Goal: Information Seeking & Learning: Learn about a topic

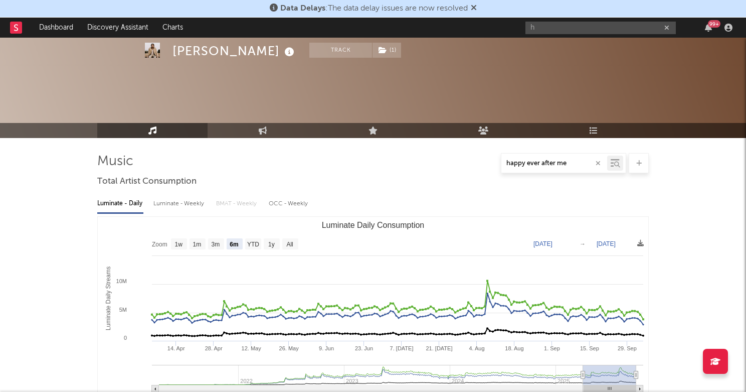
select select "6m"
select select "1w"
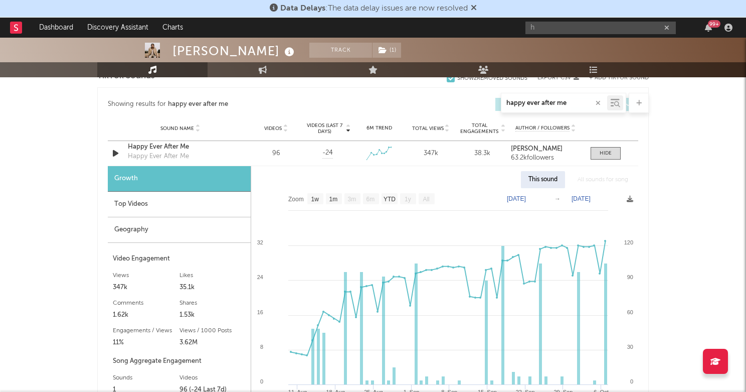
click at [562, 105] on input "happy ever after me" at bounding box center [554, 103] width 106 height 8
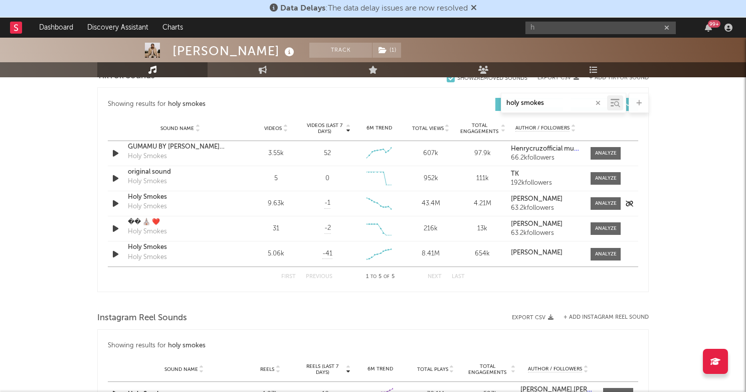
click at [138, 193] on div "Holy Smokes" at bounding box center [180, 197] width 105 height 10
click at [564, 106] on input "holy smokes" at bounding box center [554, 103] width 106 height 8
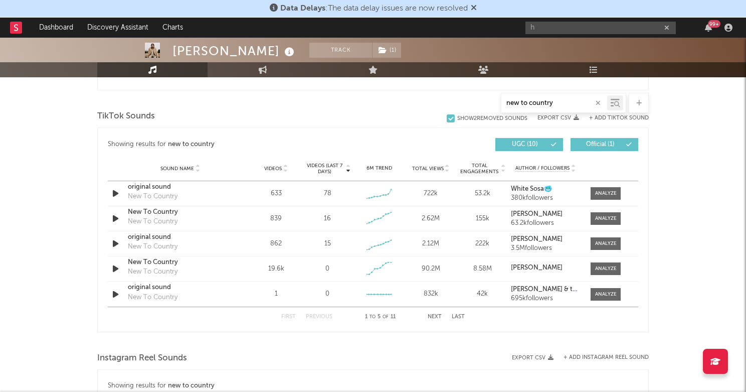
click at [351, 136] on div "Showing results for new to country Videos (last 7 days) Sound Name Videos Video…" at bounding box center [373, 144] width 531 height 23
click at [537, 147] on button "UGC ( 10 )" at bounding box center [529, 144] width 68 height 13
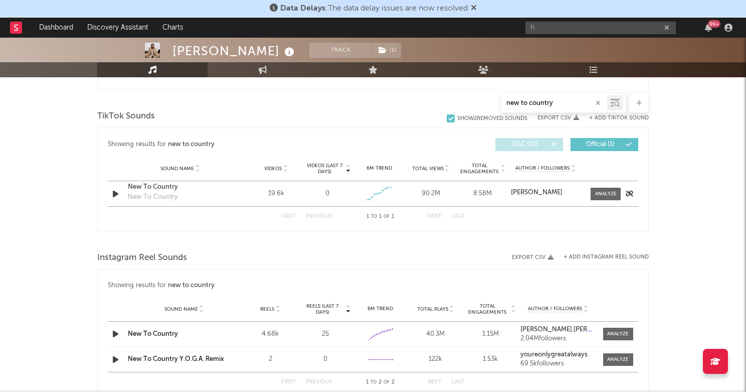
click at [159, 187] on div "New To Country" at bounding box center [180, 187] width 105 height 10
click at [575, 106] on input "new to country" at bounding box center [554, 103] width 106 height 8
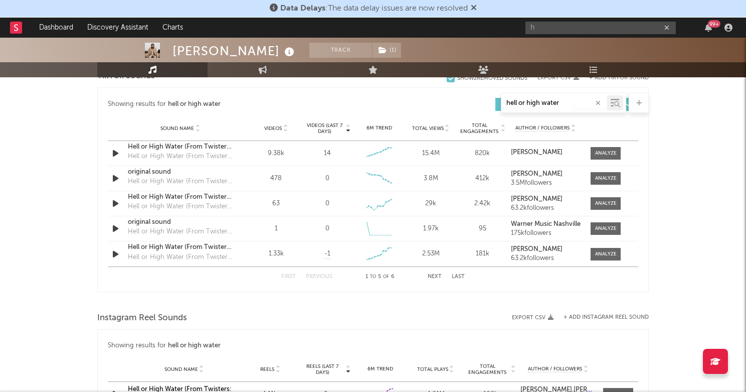
type input "hell or high water"
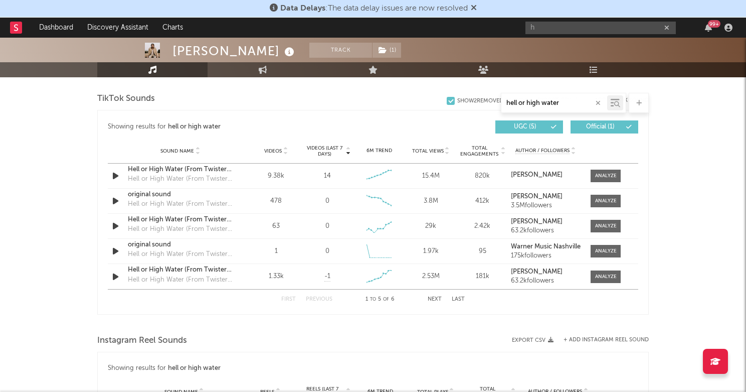
scroll to position [472, 0]
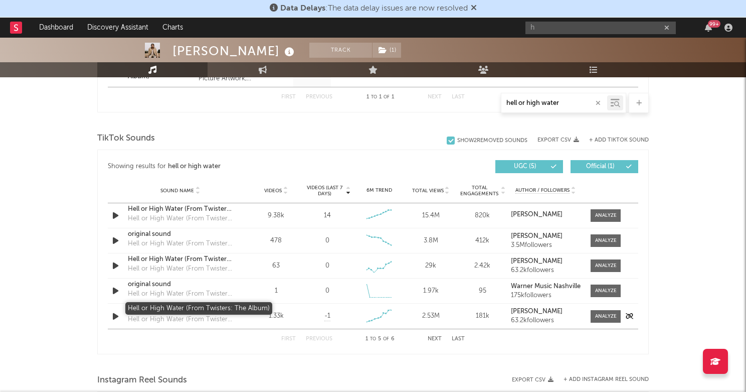
click at [172, 308] on div "Hell or High Water (From Twisters: The Album)" at bounding box center [180, 309] width 105 height 10
click at [551, 170] on button "UGC ( 5 )" at bounding box center [529, 166] width 68 height 13
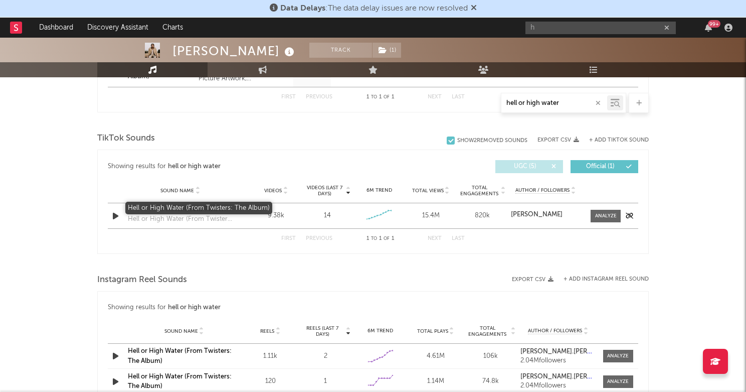
click at [187, 210] on div "Hell or High Water (From Twisters: The Album)" at bounding box center [180, 209] width 105 height 10
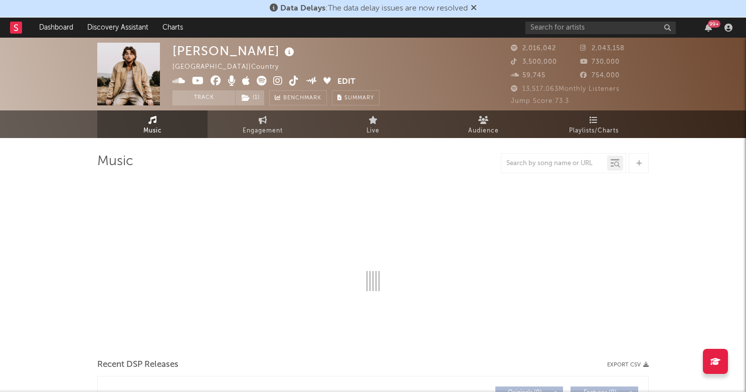
select select "6m"
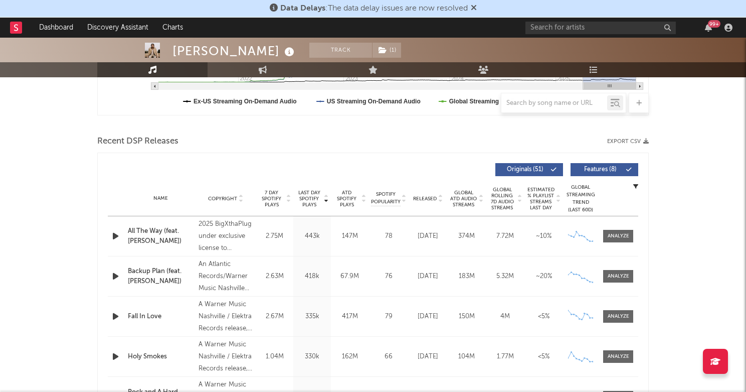
scroll to position [303, 0]
click at [563, 106] on input "text" at bounding box center [554, 103] width 106 height 8
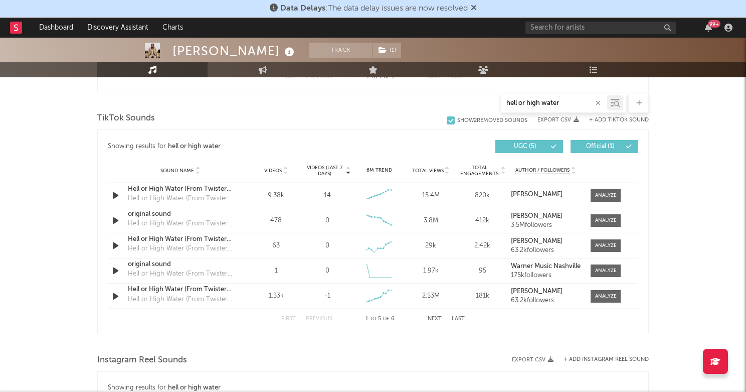
scroll to position [515, 0]
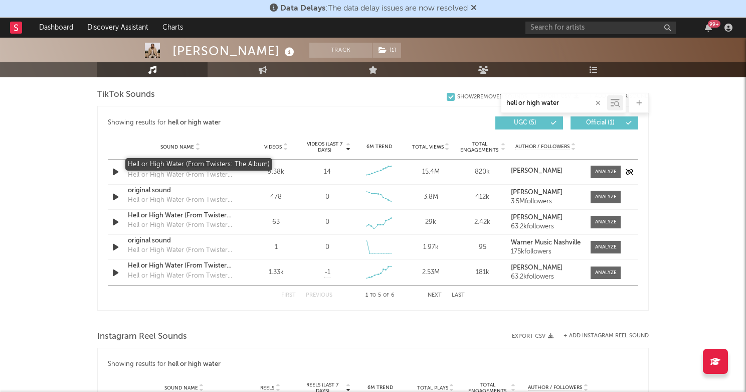
click at [192, 165] on div "Hell or High Water (From Twisters: The Album)" at bounding box center [180, 165] width 105 height 10
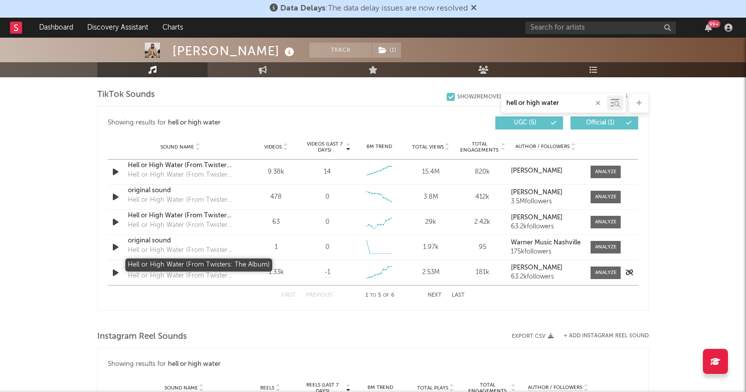
click at [159, 266] on div "Hell or High Water (From Twisters: The Album)" at bounding box center [180, 266] width 105 height 10
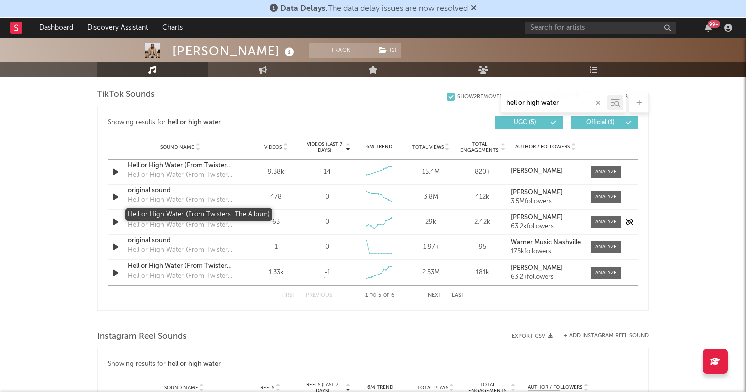
click at [158, 212] on div "Hell or High Water (From Twisters: The Album)" at bounding box center [180, 216] width 105 height 10
click at [156, 189] on div "original sound" at bounding box center [180, 191] width 105 height 10
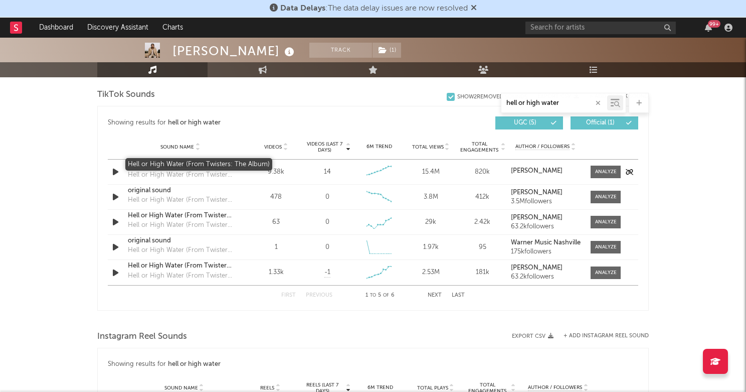
click at [146, 160] on div "Hell or High Water (From Twisters: The Album)" at bounding box center [180, 165] width 105 height 10
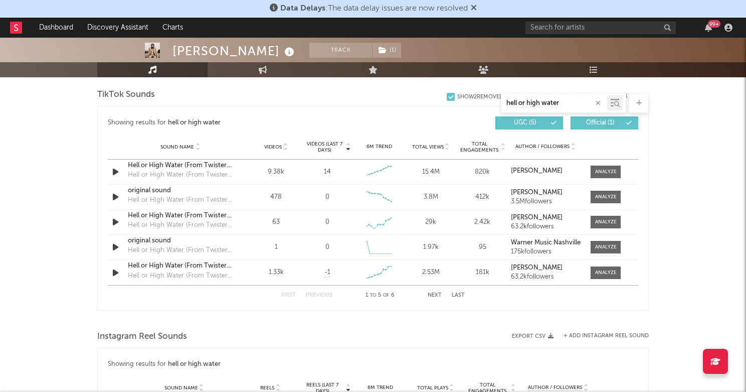
click at [570, 100] on input "hell or high water" at bounding box center [554, 103] width 106 height 8
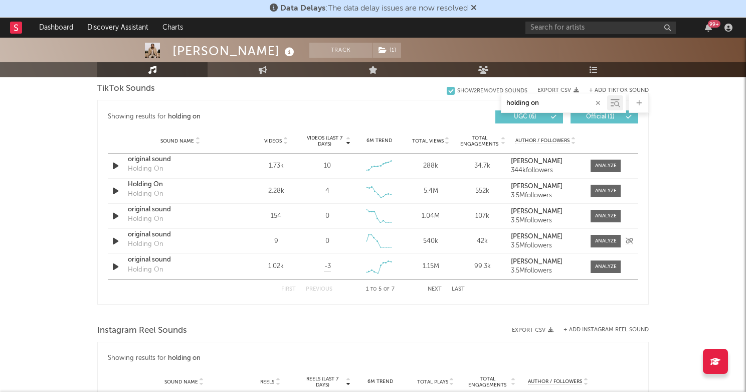
scroll to position [561, 0]
type input "holding on"
click at [539, 115] on span "UGC ( 6 )" at bounding box center [525, 117] width 46 height 6
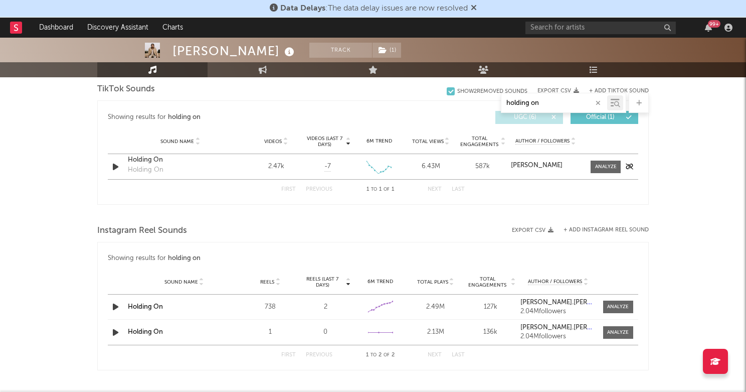
click at [146, 155] on div "Holding On" at bounding box center [180, 160] width 105 height 10
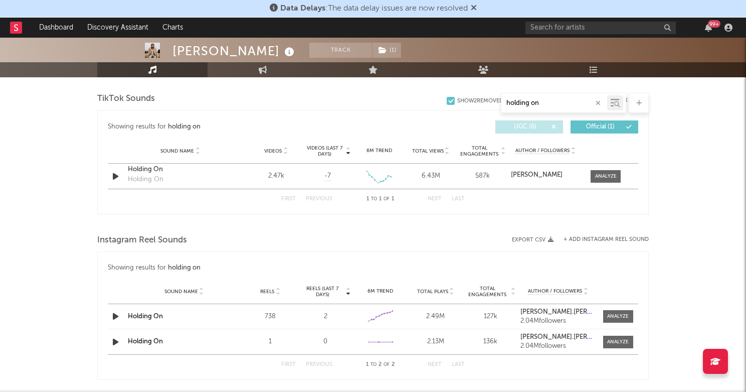
scroll to position [550, 0]
click at [149, 316] on link "Holding On" at bounding box center [145, 317] width 35 height 7
click at [145, 343] on link "Holding On" at bounding box center [145, 342] width 35 height 7
click at [589, 125] on span "Official ( 1 )" at bounding box center [600, 128] width 46 height 6
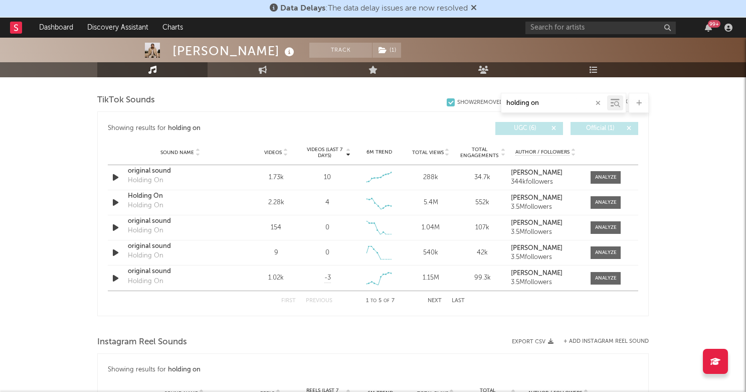
click at [530, 132] on button "UGC ( 6 )" at bounding box center [529, 128] width 68 height 13
click at [142, 195] on div "Holding On" at bounding box center [180, 196] width 105 height 10
click at [149, 171] on div "original sound" at bounding box center [180, 171] width 105 height 10
click at [153, 221] on div "original sound" at bounding box center [180, 221] width 105 height 10
click at [147, 244] on div "original sound" at bounding box center [180, 246] width 105 height 10
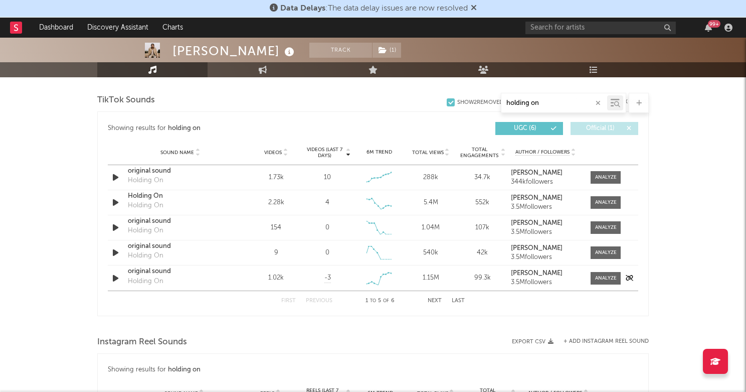
click at [151, 269] on div "original sound" at bounding box center [180, 271] width 105 height 10
